Goal: Find specific page/section: Find specific page/section

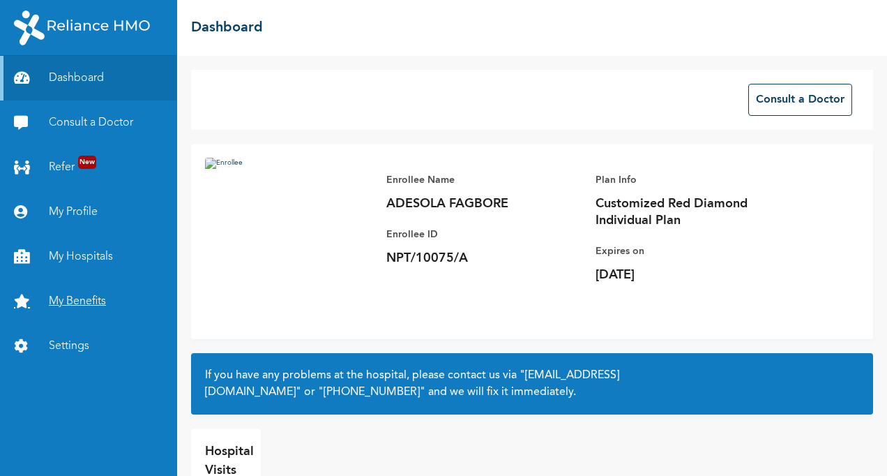
click at [75, 301] on link "My Benefits" at bounding box center [88, 301] width 177 height 45
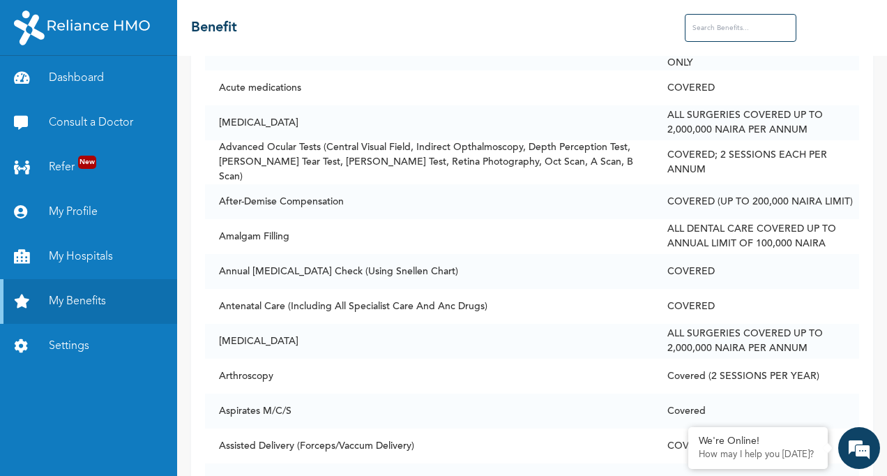
scroll to position [445, 0]
click at [690, 430] on em at bounding box center [688, 428] width 14 height 14
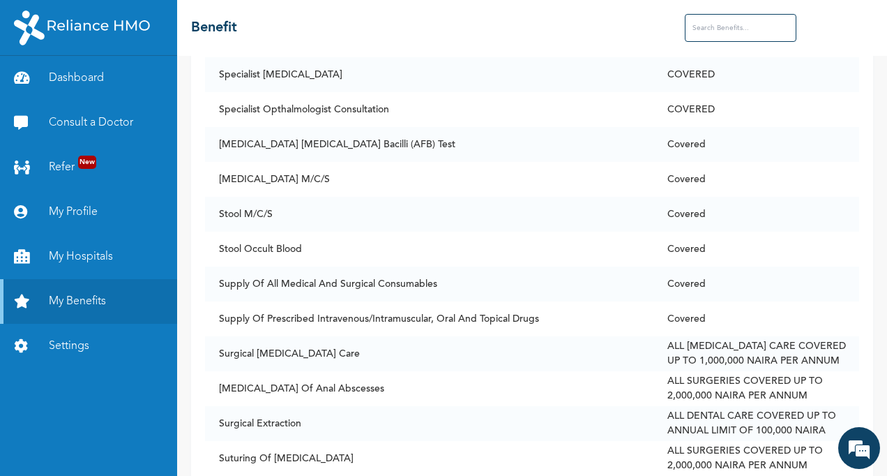
scroll to position [9587, 0]
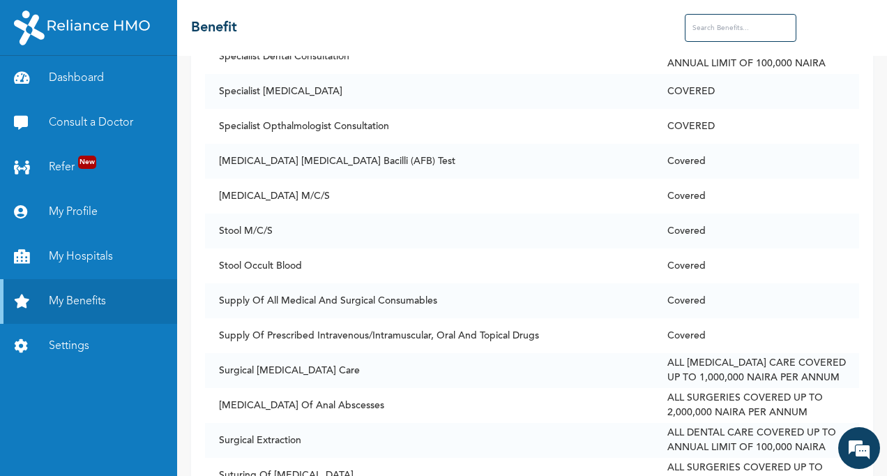
click at [716, 32] on input "text" at bounding box center [741, 28] width 112 height 28
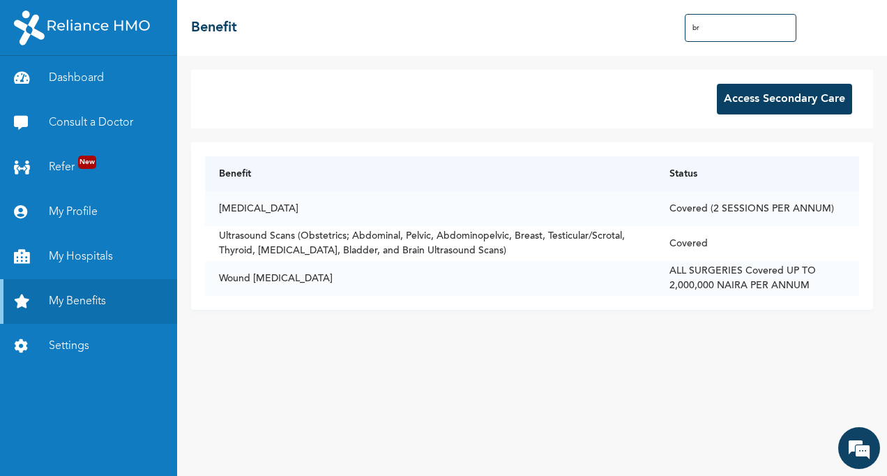
scroll to position [0, 0]
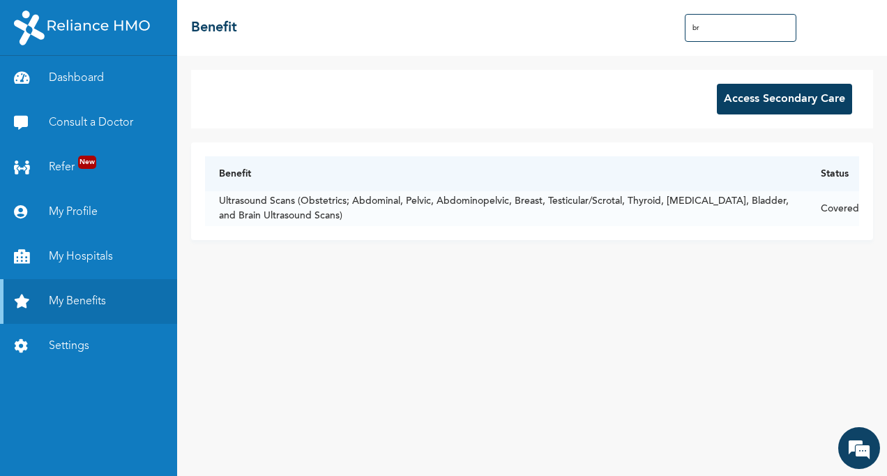
type input "b"
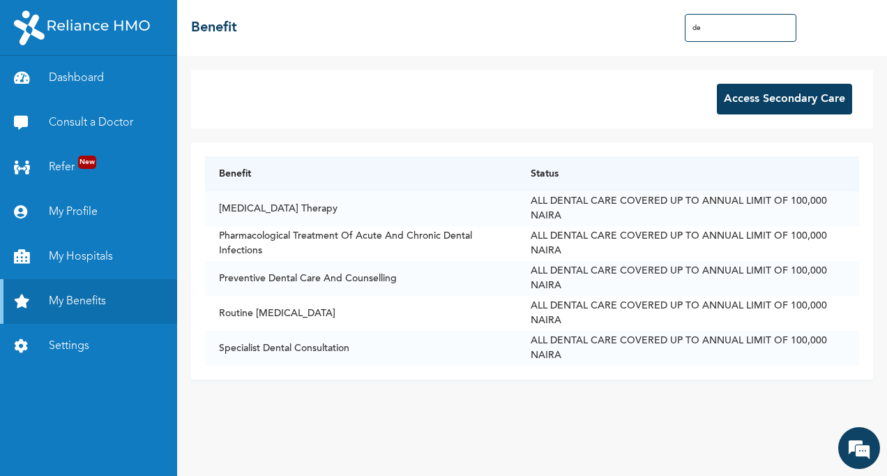
type input "d"
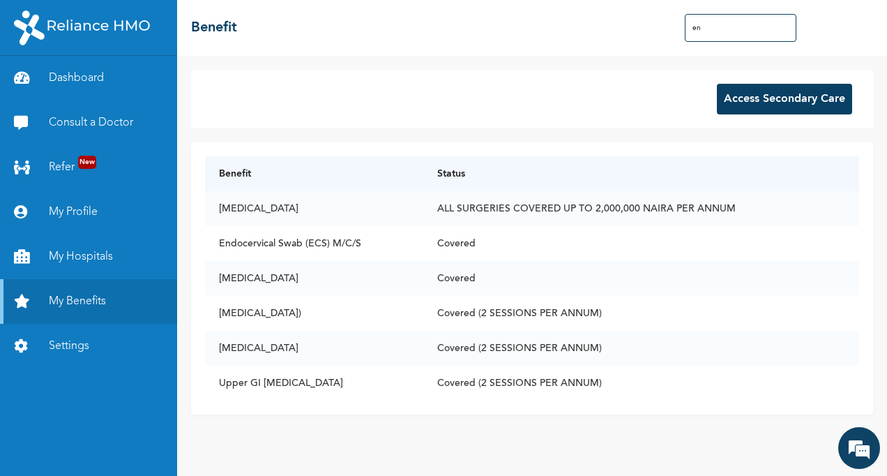
type input "e"
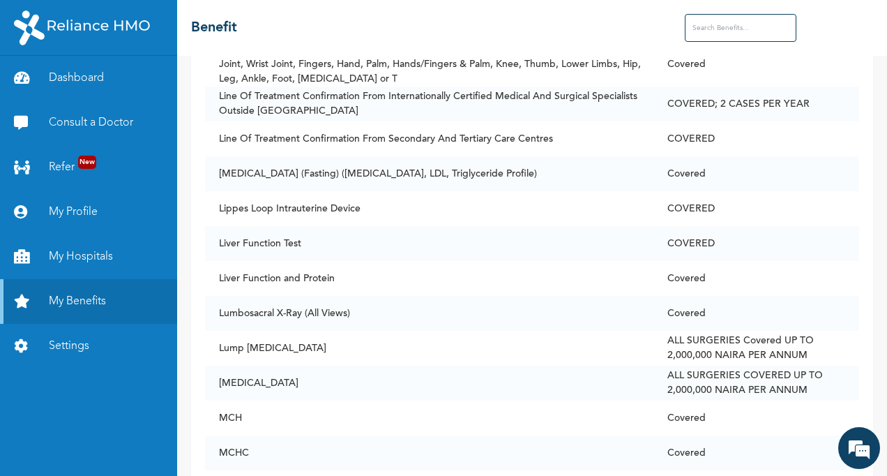
scroll to position [5458, 0]
